Goal: Understand process/instructions: Learn about a topic

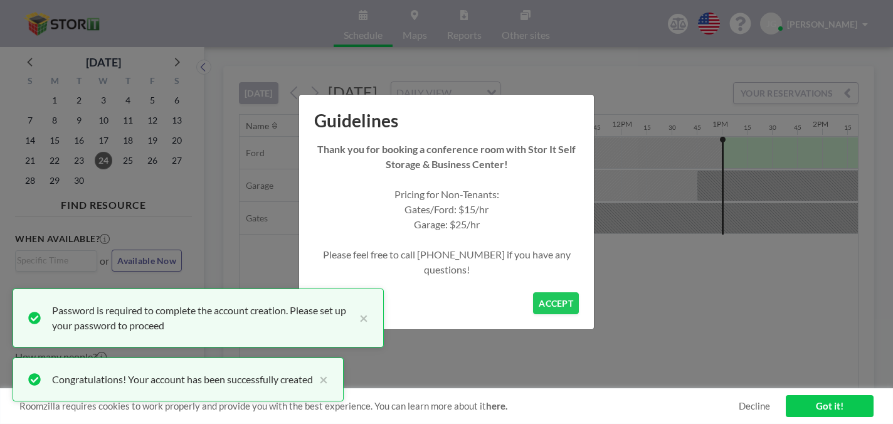
scroll to position [0, 1039]
click at [533, 292] on button "ACCEPT" at bounding box center [556, 303] width 46 height 22
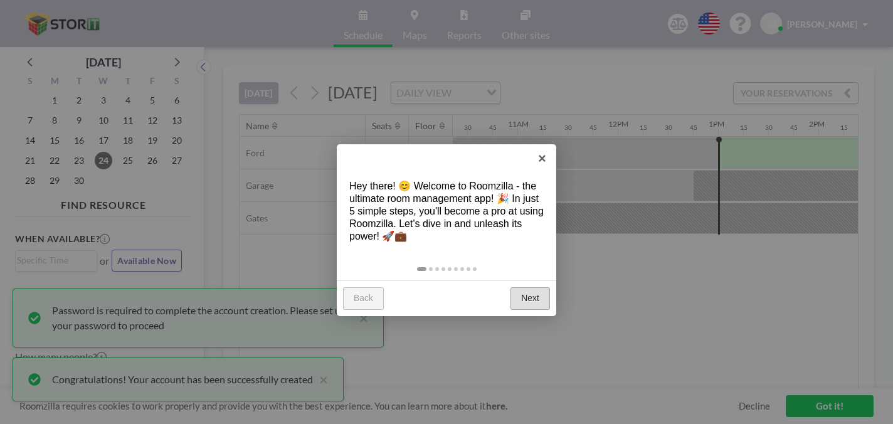
click at [526, 287] on link "Next" at bounding box center [530, 298] width 40 height 23
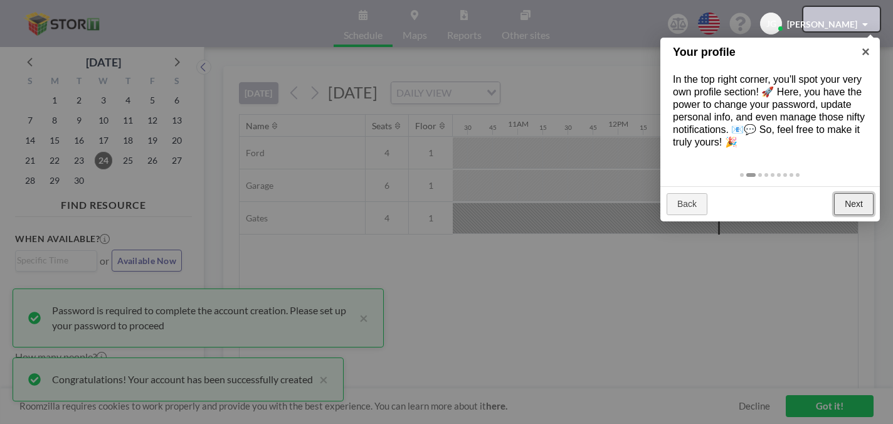
click at [855, 193] on link "Next" at bounding box center [854, 204] width 40 height 23
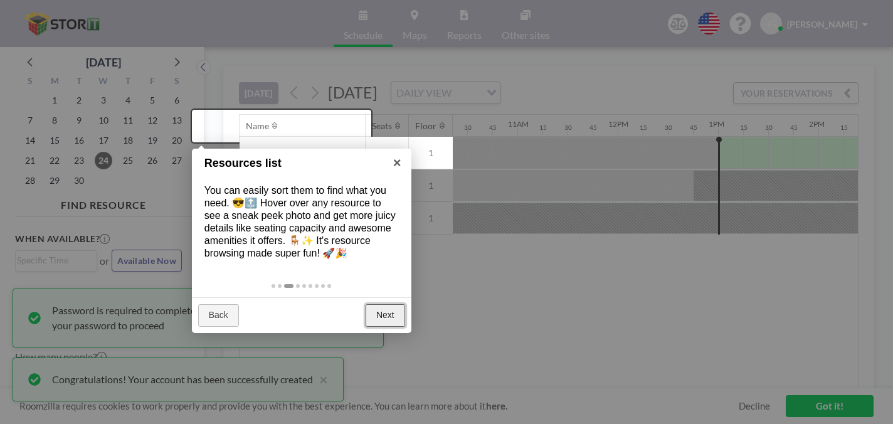
click at [402, 304] on link "Next" at bounding box center [386, 315] width 40 height 23
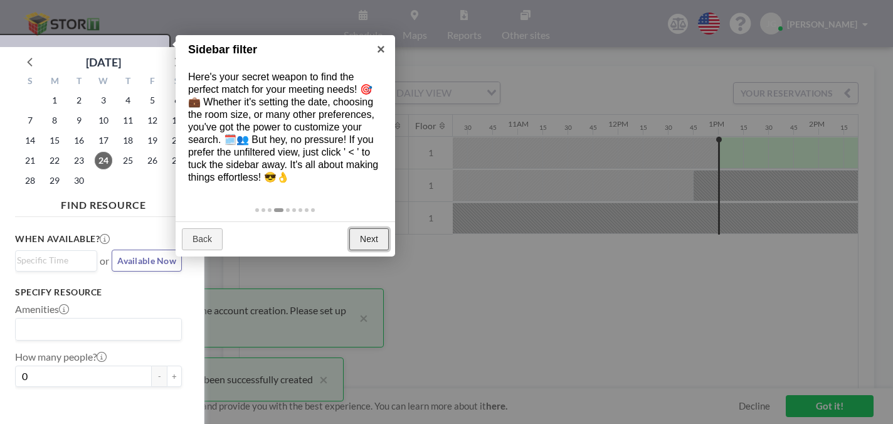
scroll to position [3, 0]
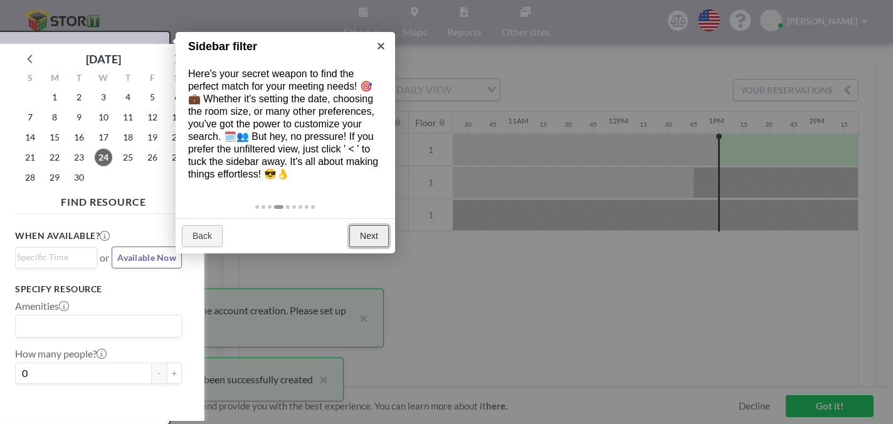
click at [374, 225] on link "Next" at bounding box center [369, 236] width 40 height 23
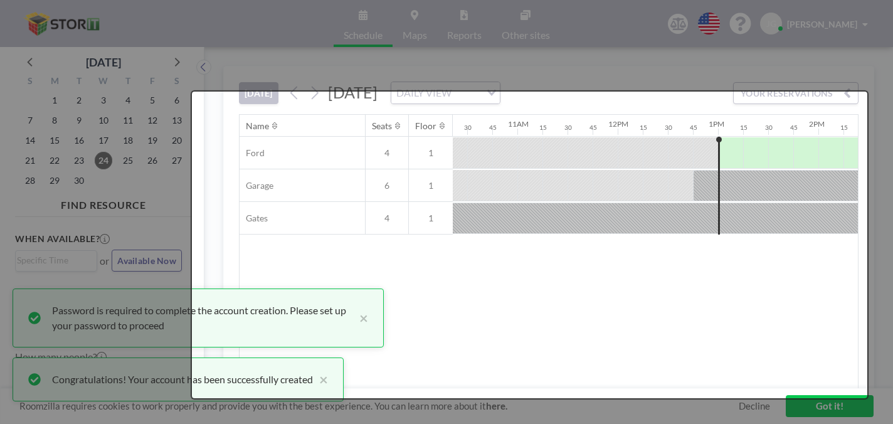
scroll to position [0, 0]
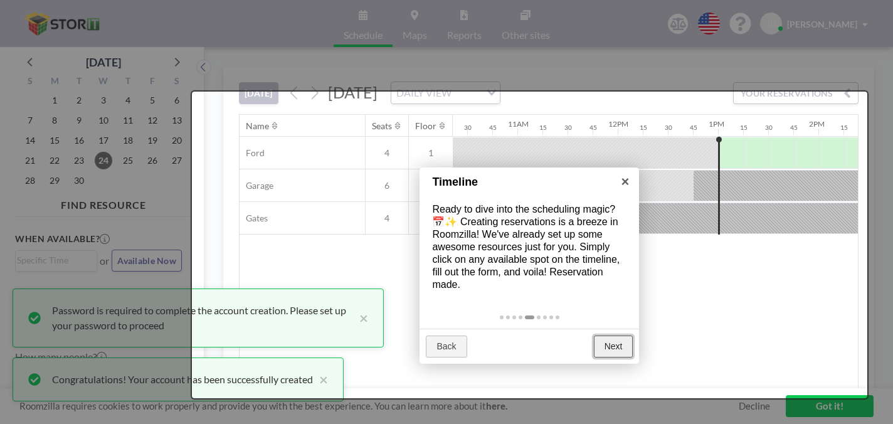
click at [603, 335] on link "Next" at bounding box center [614, 346] width 40 height 23
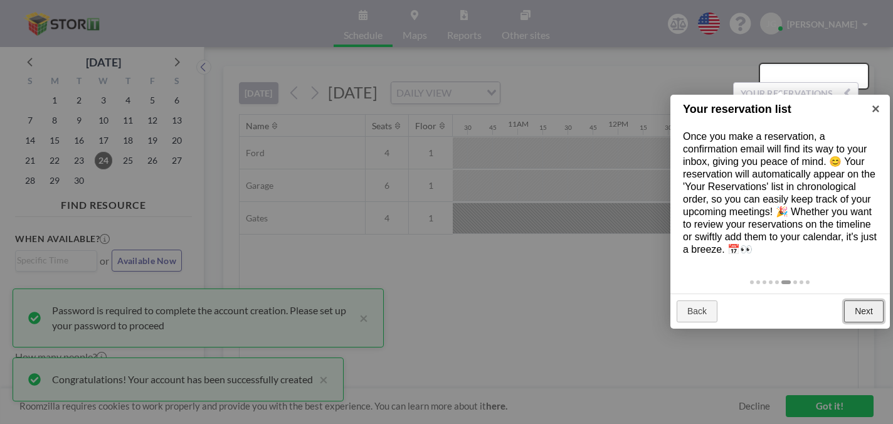
click at [862, 300] on link "Next" at bounding box center [864, 311] width 40 height 23
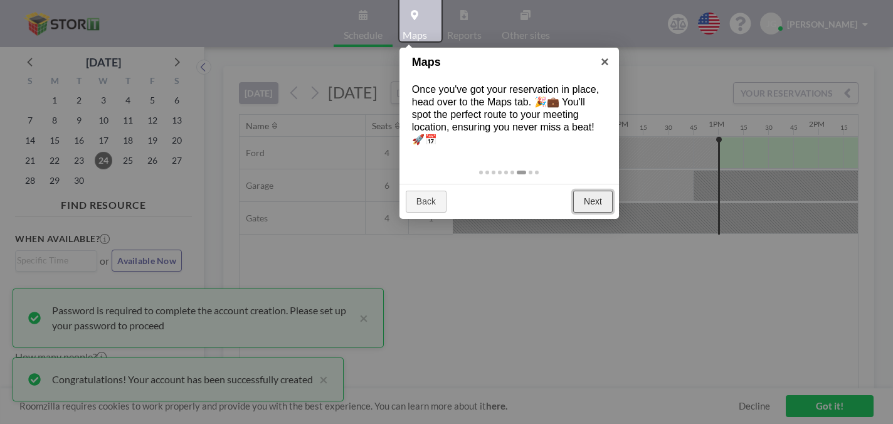
click at [605, 191] on link "Next" at bounding box center [593, 202] width 40 height 23
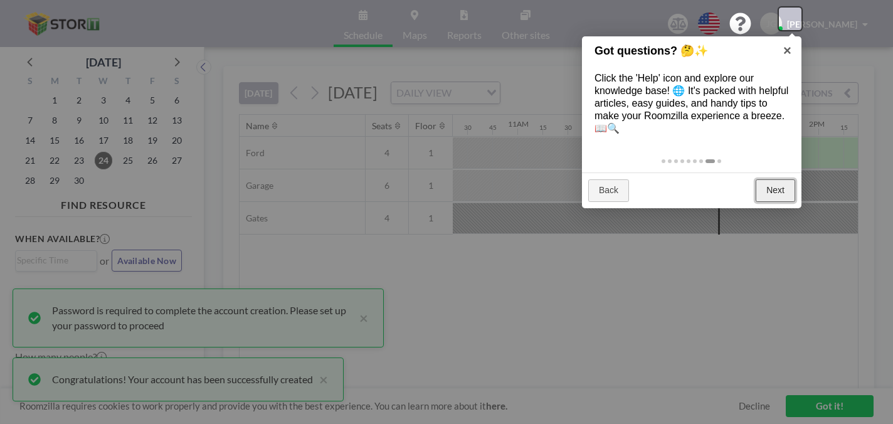
click at [767, 179] on link "Next" at bounding box center [776, 190] width 40 height 23
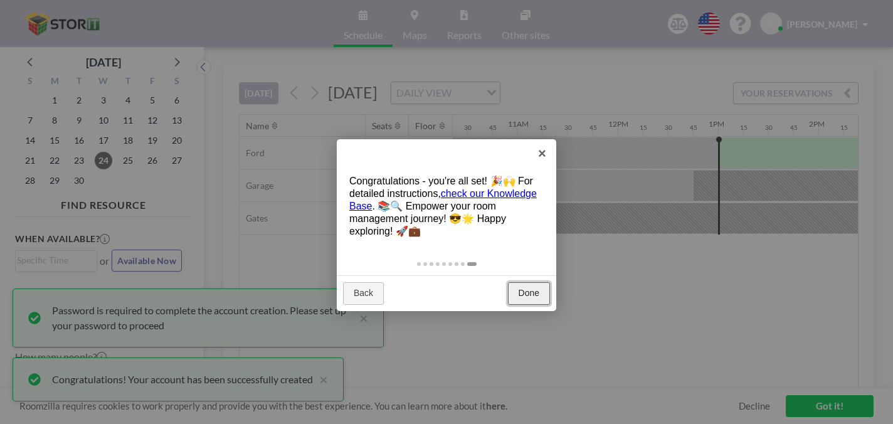
click at [522, 282] on link "Done" at bounding box center [529, 293] width 42 height 23
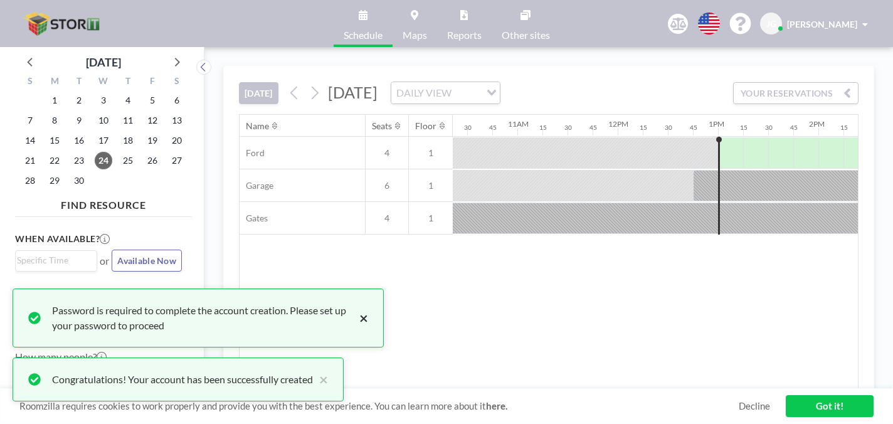
click at [353, 329] on button "×" at bounding box center [360, 318] width 15 height 30
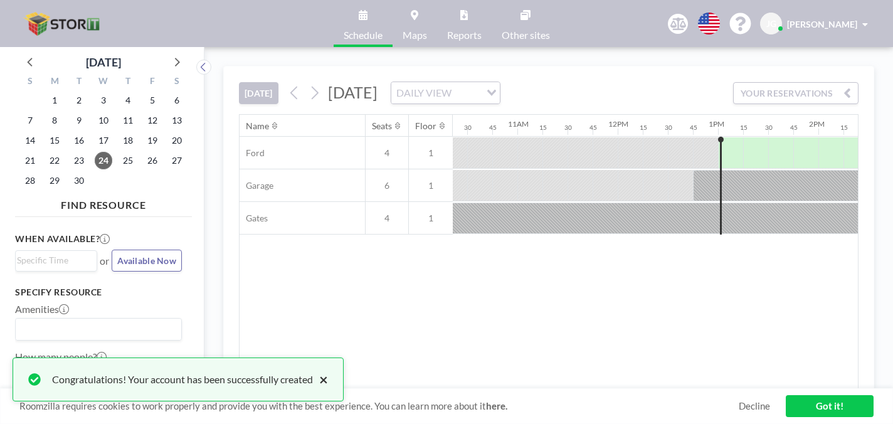
click at [313, 383] on button "×" at bounding box center [320, 379] width 15 height 15
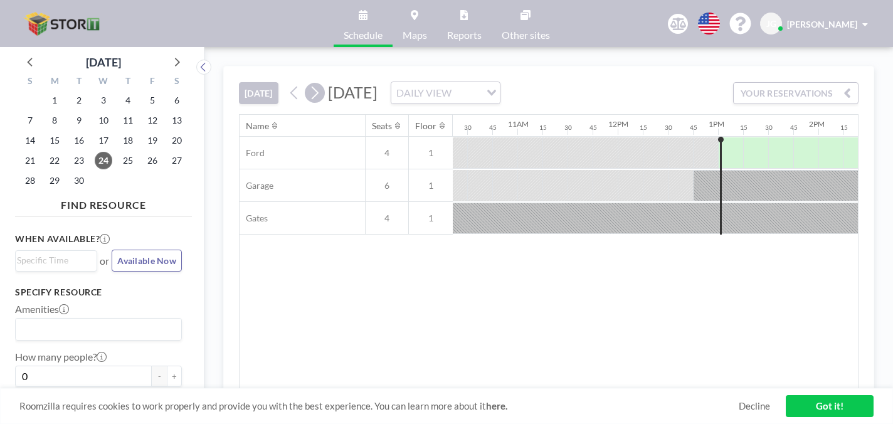
click at [308, 83] on icon at bounding box center [314, 92] width 12 height 19
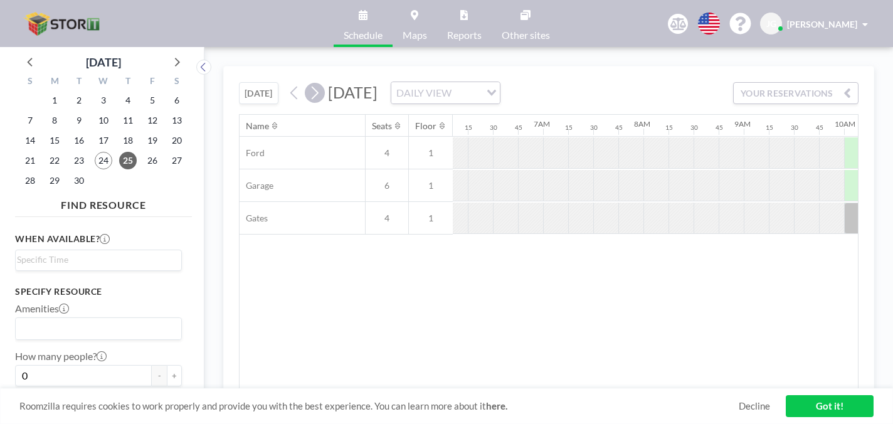
scroll to position [0, 631]
click at [308, 83] on icon at bounding box center [314, 92] width 12 height 19
